Goal: Navigation & Orientation: Find specific page/section

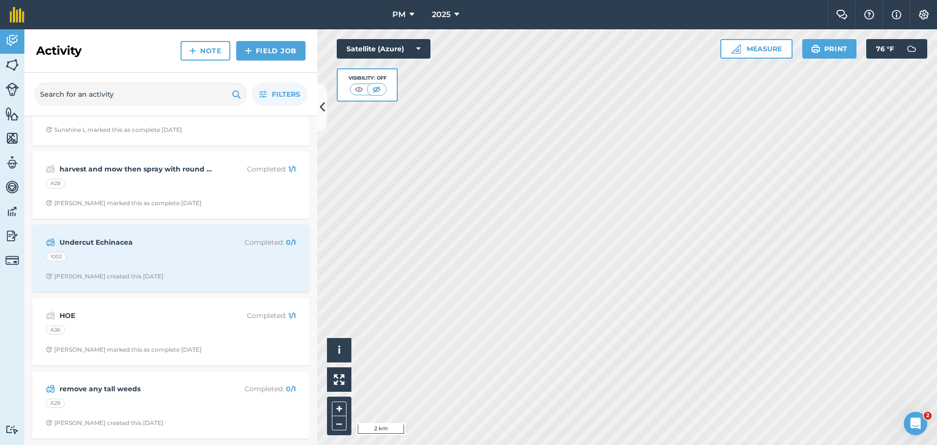
scroll to position [391, 0]
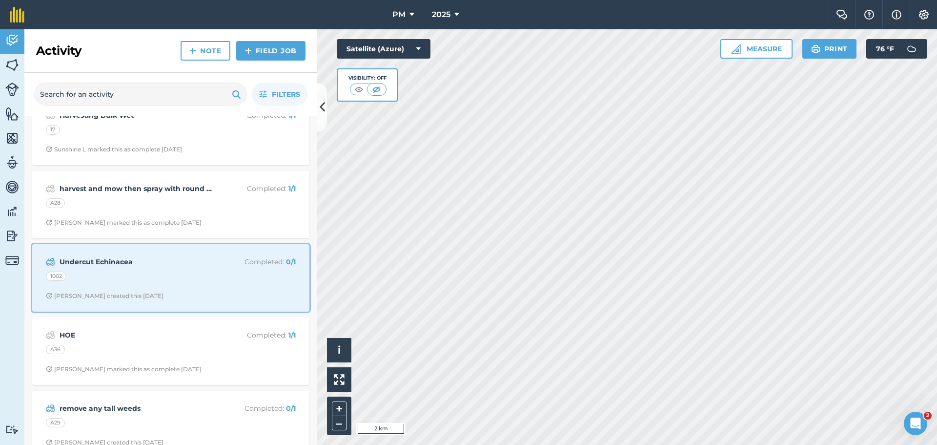
click at [182, 268] on div "Undercut Echinacea Completed : 0 / 1 1002 [PERSON_NAME] created this [DATE]" at bounding box center [171, 278] width 266 height 56
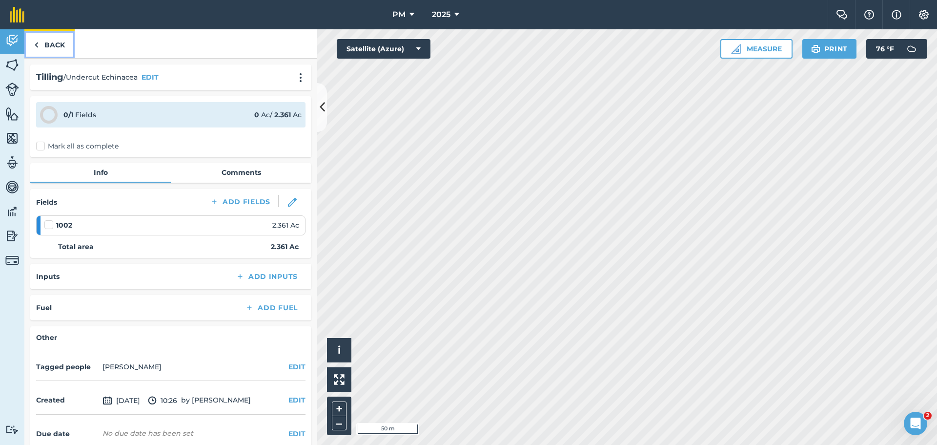
click at [42, 46] on link "Back" at bounding box center [49, 43] width 50 height 29
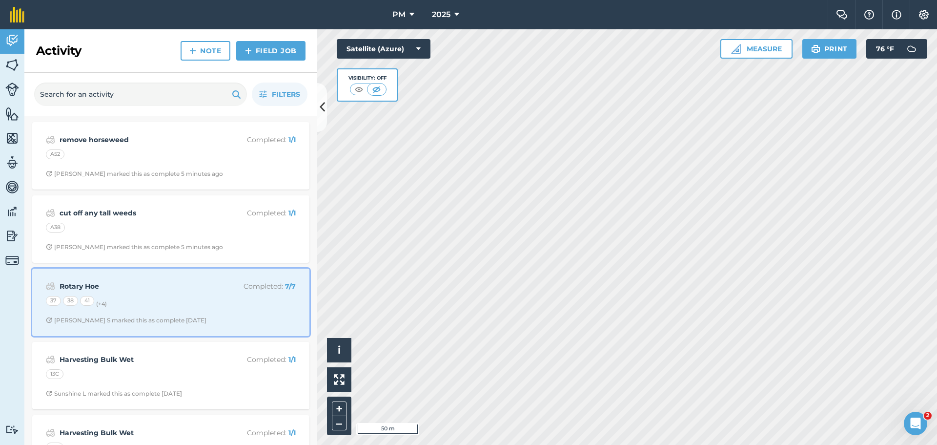
click at [158, 298] on div "37 38 41 (+ 4 )" at bounding box center [171, 302] width 250 height 13
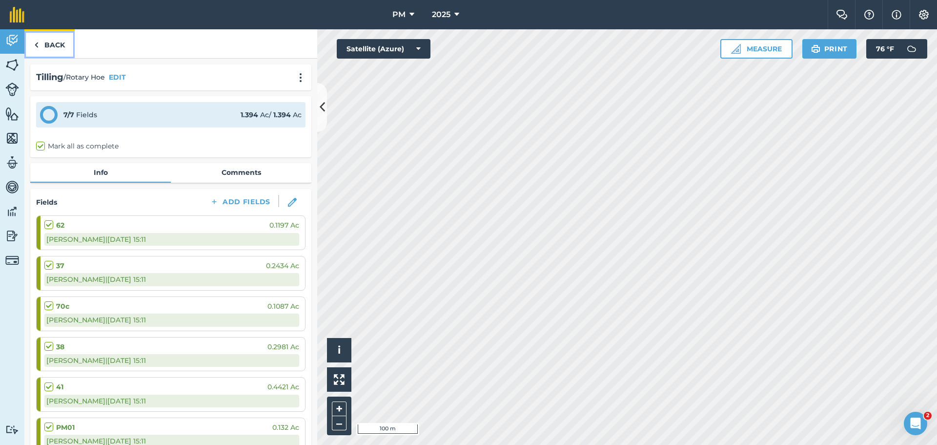
click at [42, 41] on link "Back" at bounding box center [49, 43] width 50 height 29
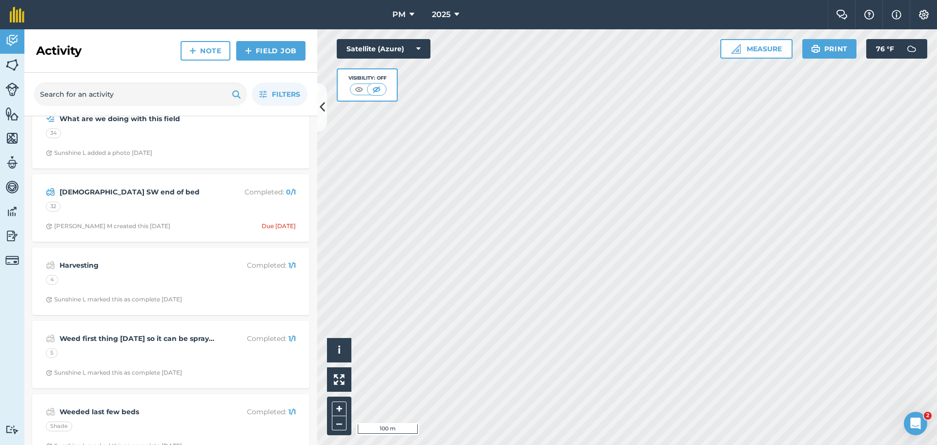
scroll to position [3905, 0]
